Goal: Transaction & Acquisition: Purchase product/service

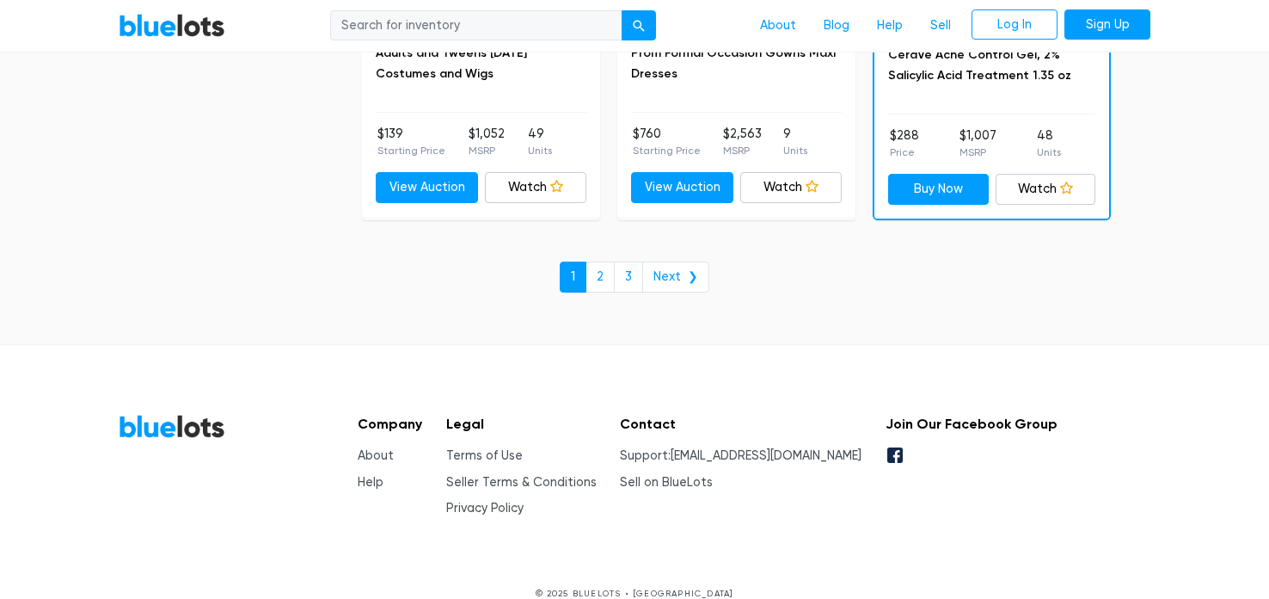
scroll to position [7610, 0]
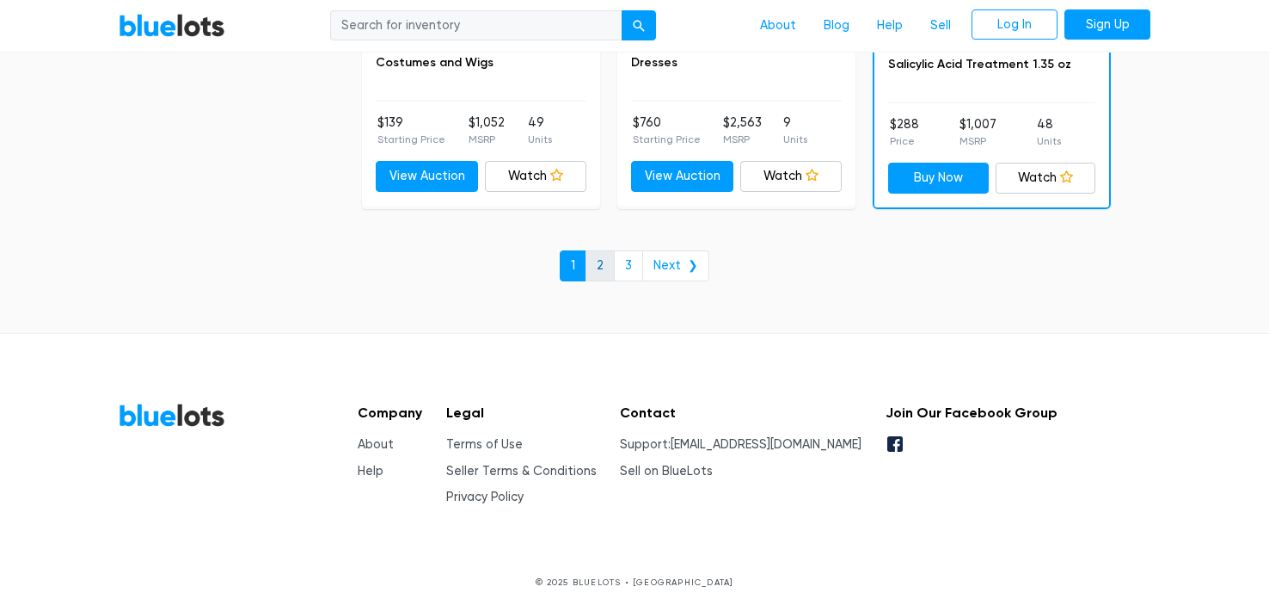
click at [608, 250] on link "2" at bounding box center [600, 265] width 29 height 31
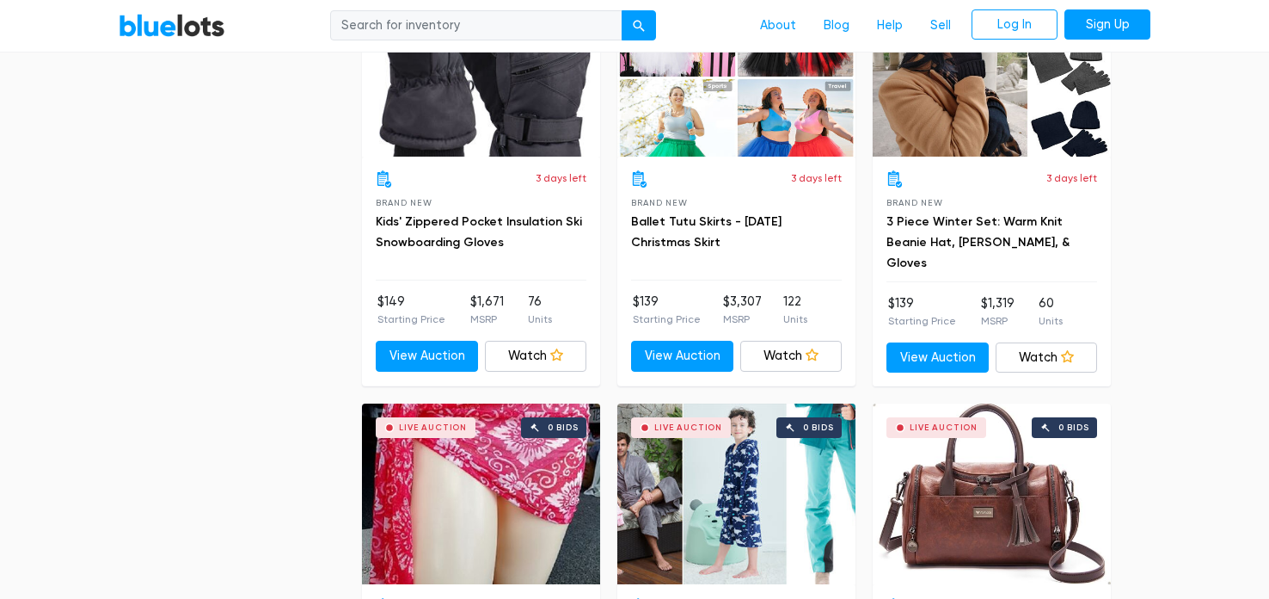
scroll to position [1338, 0]
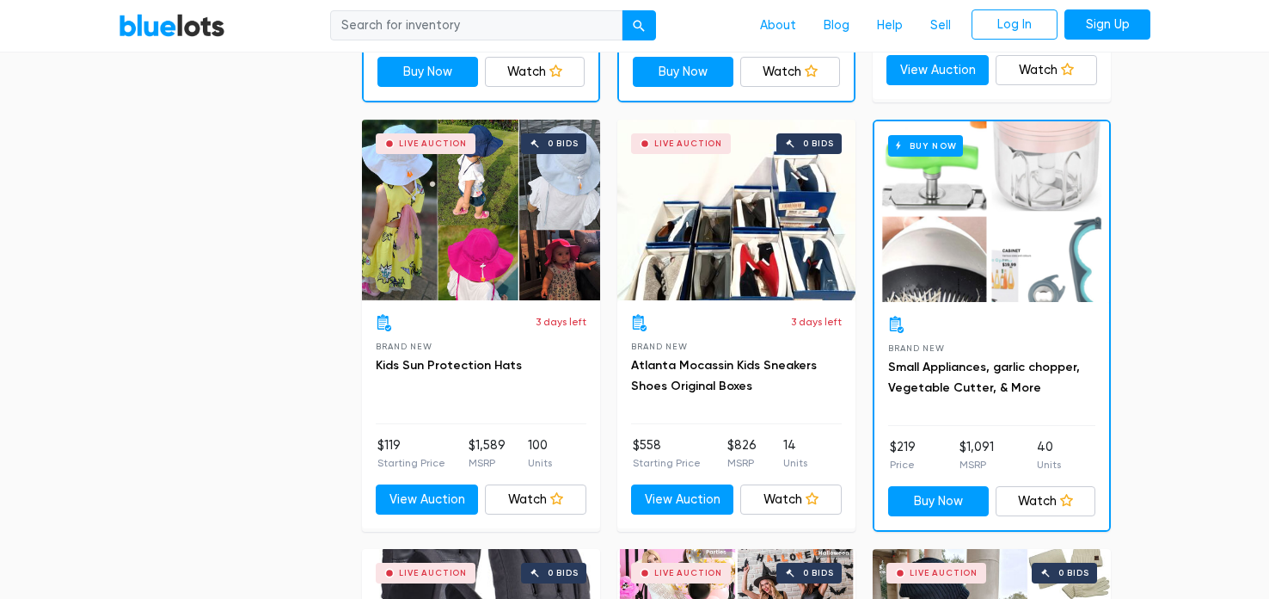
click at [483, 22] on input "search" at bounding box center [476, 25] width 292 height 31
click at [476, 24] on input "search" at bounding box center [476, 25] width 292 height 31
type input "shoes"
click at [622, 10] on button "submit" at bounding box center [639, 25] width 34 height 31
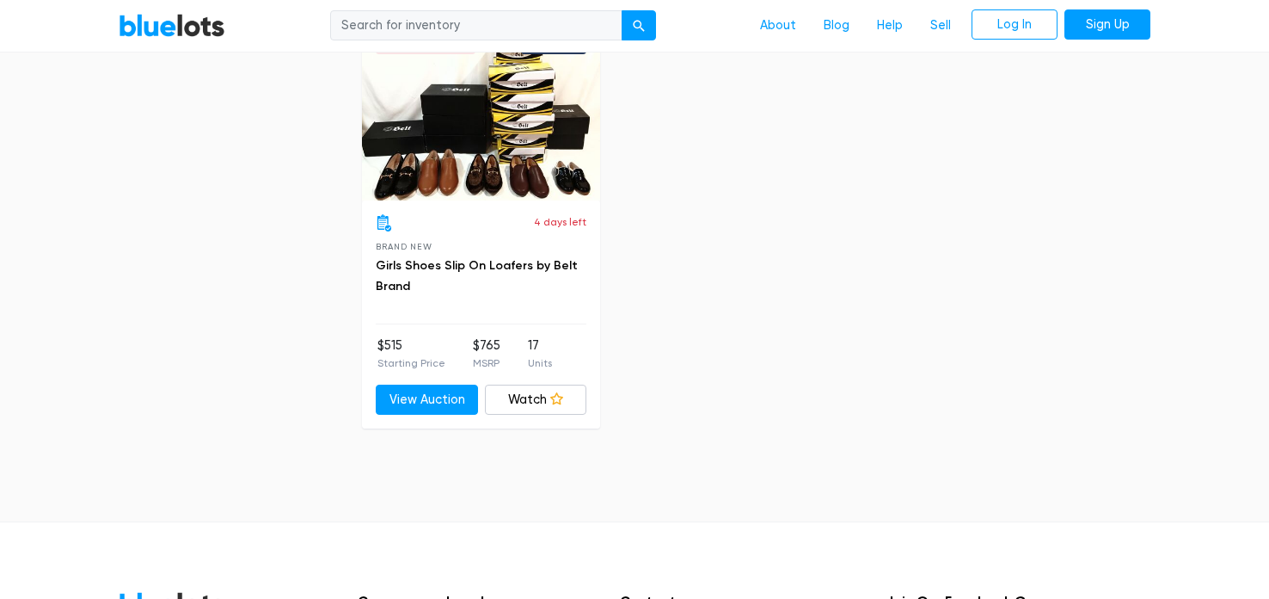
scroll to position [1426, 0]
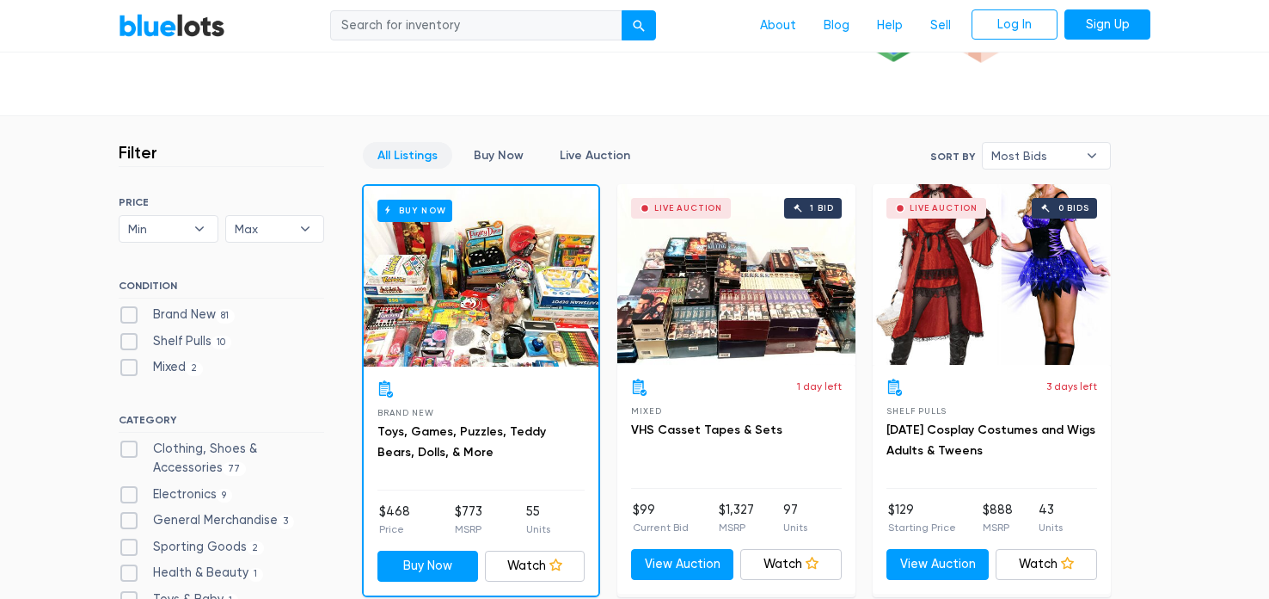
scroll to position [369, 0]
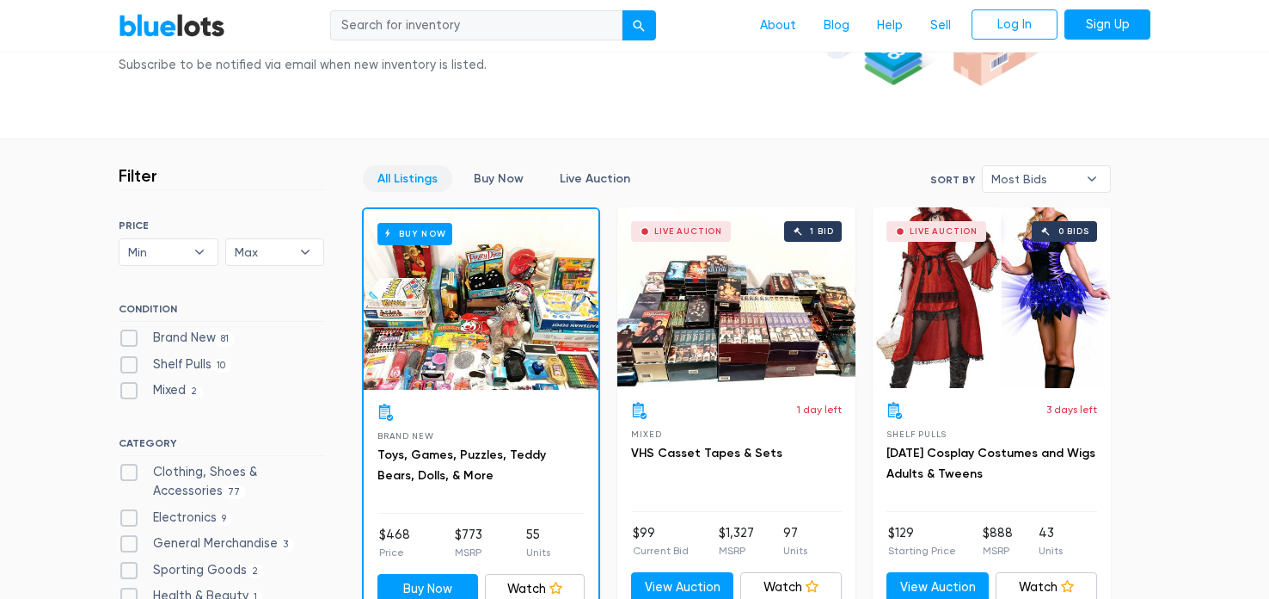
click at [462, 25] on input "search" at bounding box center [476, 25] width 292 height 31
type input "shoes"
click at [642, 34] on button "submit" at bounding box center [639, 25] width 34 height 31
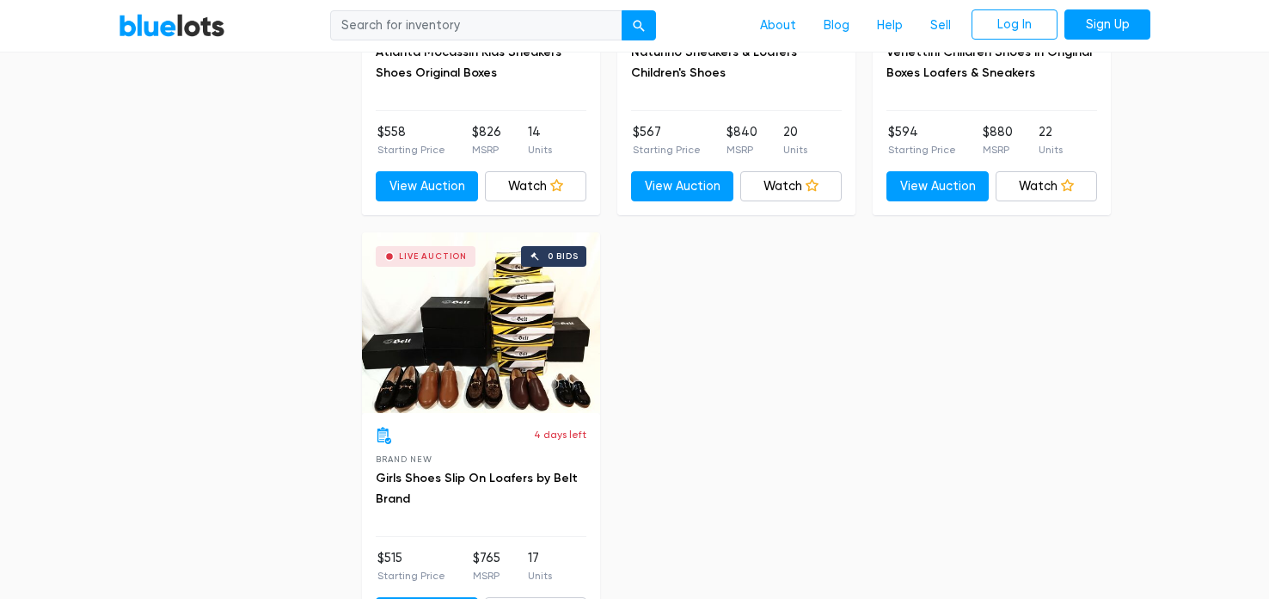
scroll to position [1203, 0]
